Goal: Check status

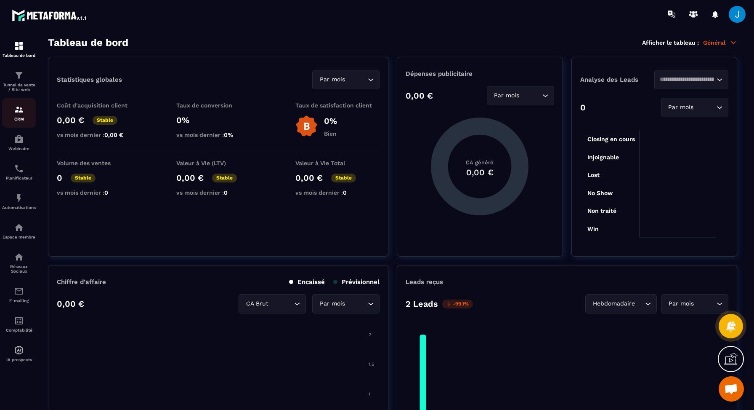
scroll to position [452, 0]
click at [19, 112] on img at bounding box center [19, 109] width 10 height 10
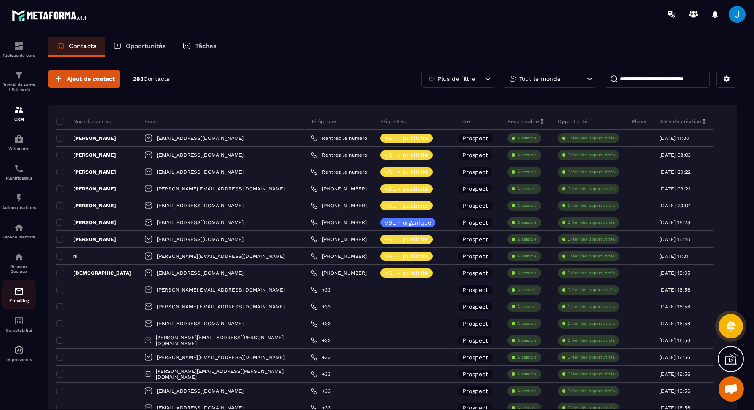
click at [20, 292] on img at bounding box center [19, 291] width 10 height 10
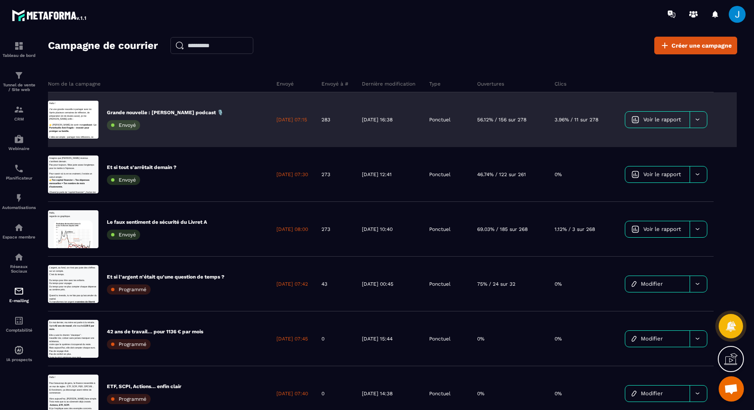
click at [519, 124] on div "56.12% / 156 sur 278" at bounding box center [509, 119] width 77 height 55
